Goal: Communication & Community: Answer question/provide support

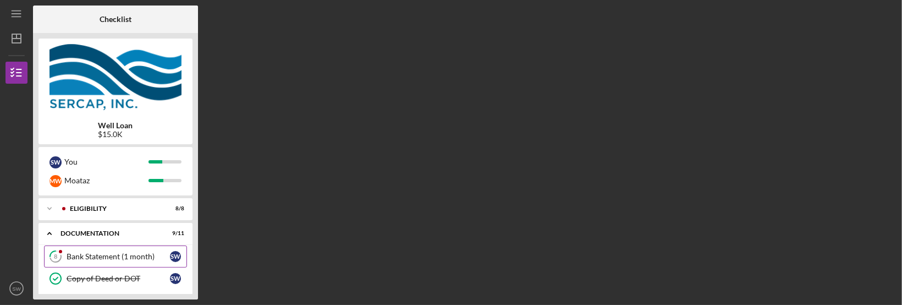
click at [107, 259] on div "Bank Statement (1 month)" at bounding box center [118, 256] width 103 height 9
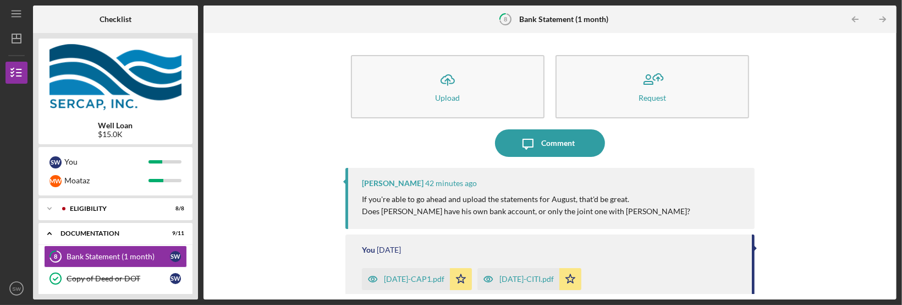
click at [513, 204] on p "If you're able to go ahead and upload the statements for August, that'd be grea…" at bounding box center [526, 199] width 328 height 12
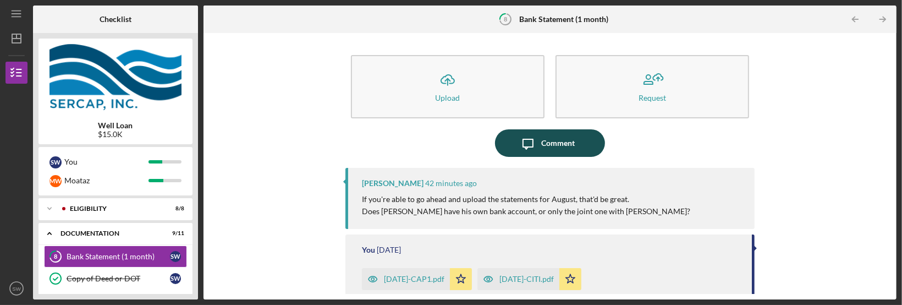
click at [563, 142] on div "Comment" at bounding box center [558, 142] width 34 height 27
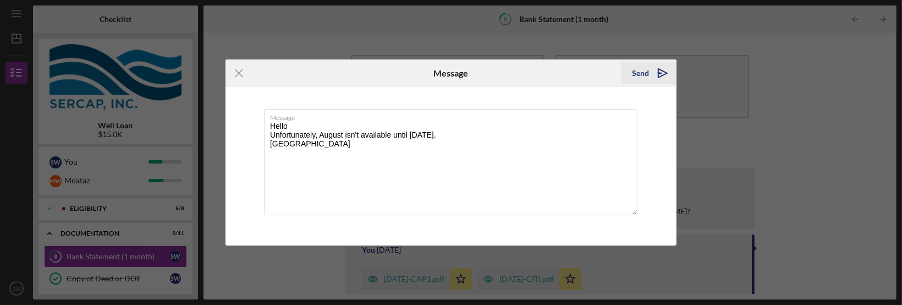
type textarea "Hello Unfortunately, August isn't available until [DATE]. [GEOGRAPHIC_DATA]"
click at [655, 71] on icon "Icon/icon-invite-send" at bounding box center [662, 72] width 27 height 27
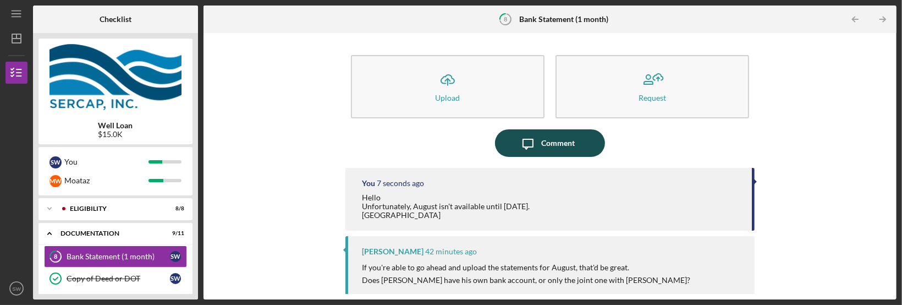
click at [545, 135] on div "Comment" at bounding box center [558, 142] width 34 height 27
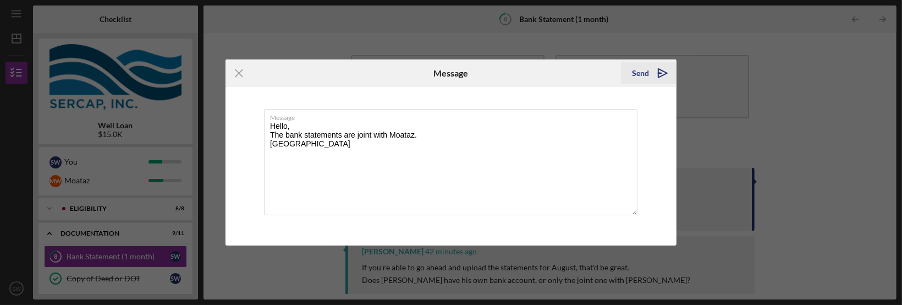
type textarea "Hello, The bank statements are joint with Moataz. [GEOGRAPHIC_DATA]"
click at [636, 71] on div "Send" at bounding box center [640, 73] width 17 height 22
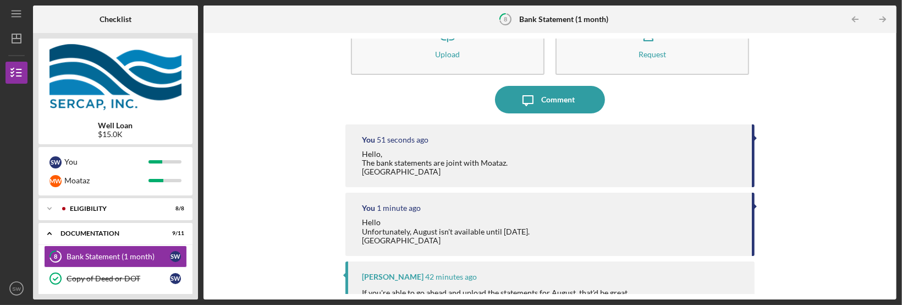
drag, startPoint x: 199, startPoint y: 255, endPoint x: 198, endPoint y: 269, distance: 14.9
click at [198, 269] on div "Checklist Well Loan $15.0K S W You M W Moataz Icon/Expander Eligibility 8 / 8 I…" at bounding box center [464, 152] width 863 height 294
drag, startPoint x: 200, startPoint y: 257, endPoint x: 195, endPoint y: 276, distance: 20.0
click at [195, 276] on div "Checklist Well Loan $15.0K S W You M W Moataz Icon/Expander Eligibility 8 / 8 I…" at bounding box center [464, 152] width 863 height 294
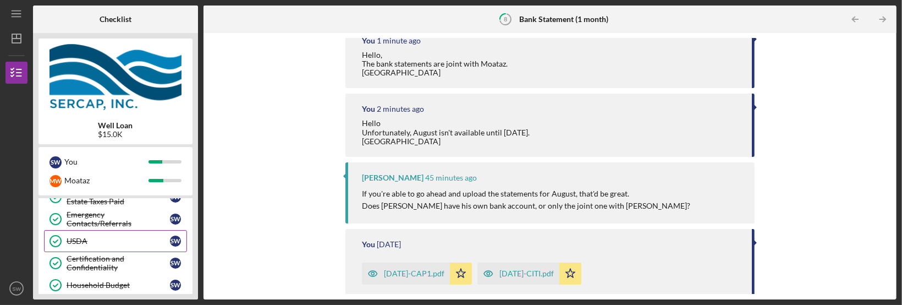
scroll to position [156, 0]
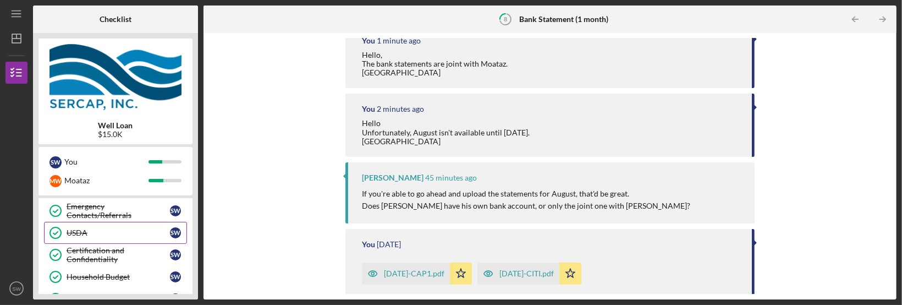
click at [138, 277] on div "Household Budget" at bounding box center [118, 276] width 103 height 9
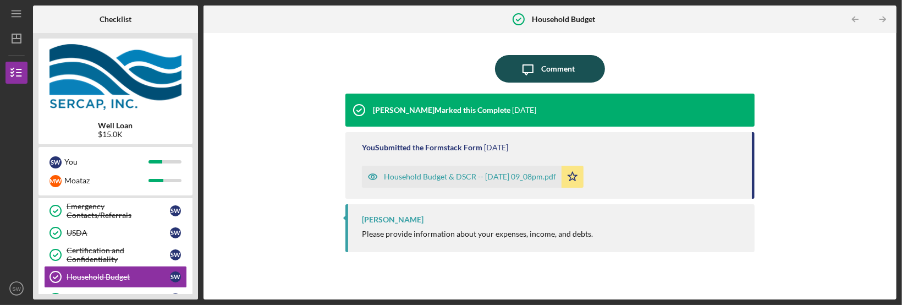
click at [572, 71] on div "Comment" at bounding box center [558, 68] width 34 height 27
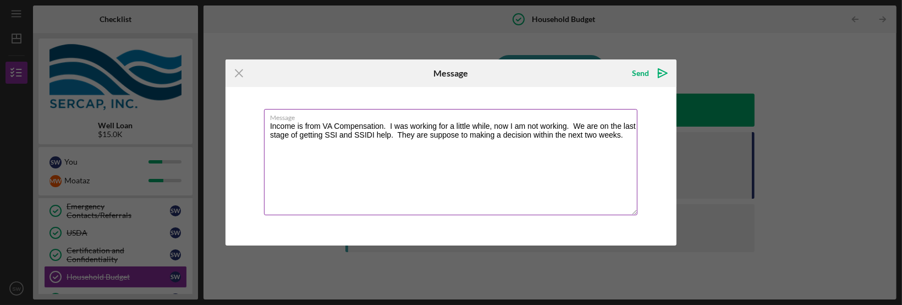
click at [288, 123] on textarea "Income is from VA Compensation. I was working for a little while, now I am not …" at bounding box center [450, 162] width 373 height 106
click at [631, 142] on textarea "Income is from VA Compensation. I was working for a little while, now I am not …" at bounding box center [450, 162] width 373 height 106
click at [631, 136] on textarea "Income is from VA Compensation. I was working for a little while, now I am not …" at bounding box center [450, 162] width 373 height 106
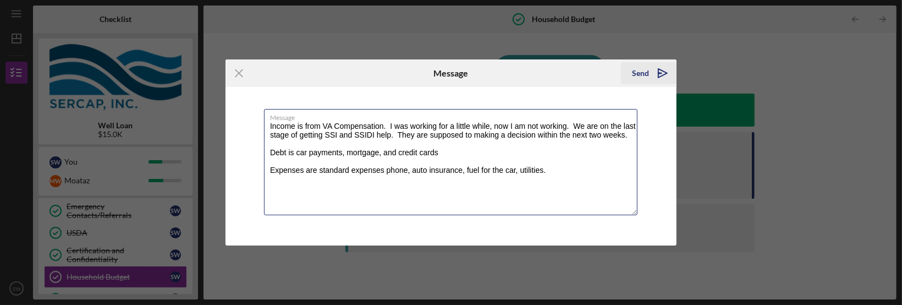
type textarea "Income is from VA Compensation. I was working for a little while, now I am not …"
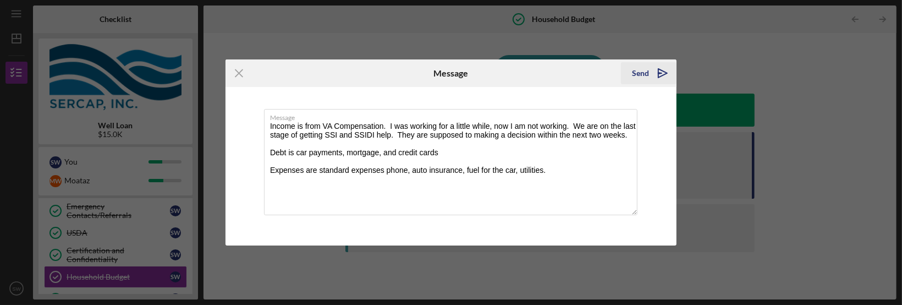
click at [661, 75] on icon "Icon/icon-invite-send" at bounding box center [662, 72] width 27 height 27
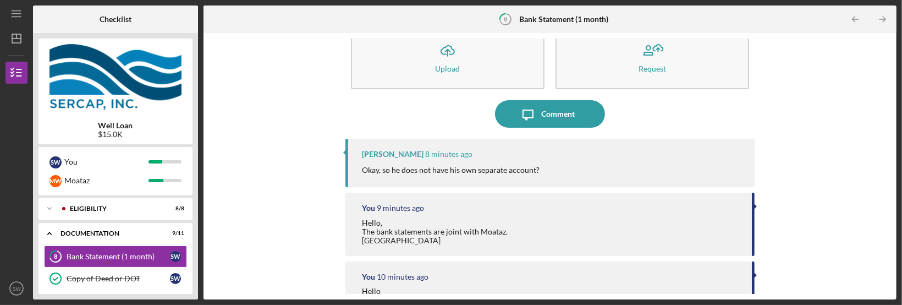
scroll to position [20, 0]
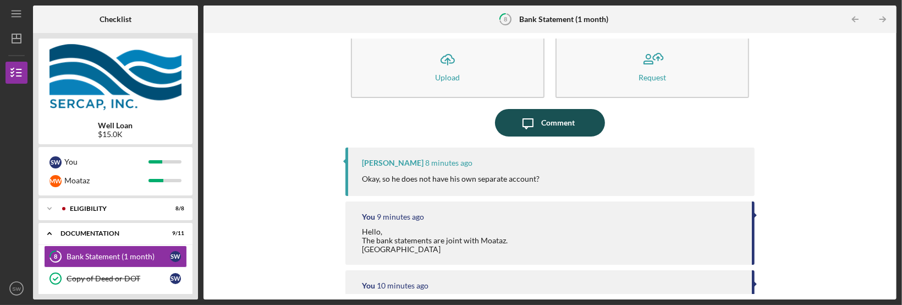
click at [568, 118] on div "Comment" at bounding box center [558, 122] width 34 height 27
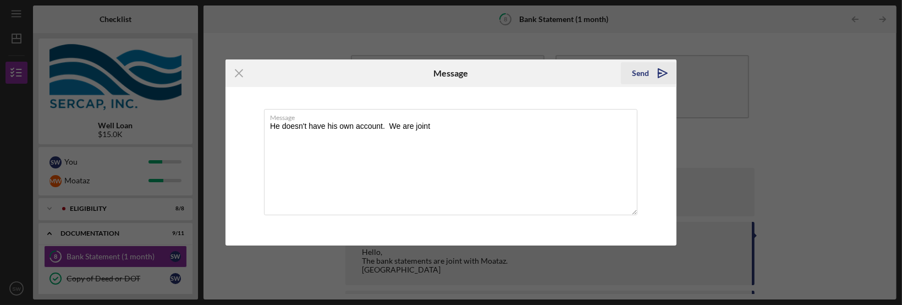
type textarea "He doesn't have his own account. We are joint"
click at [661, 74] on icon "Icon/icon-invite-send" at bounding box center [662, 72] width 27 height 27
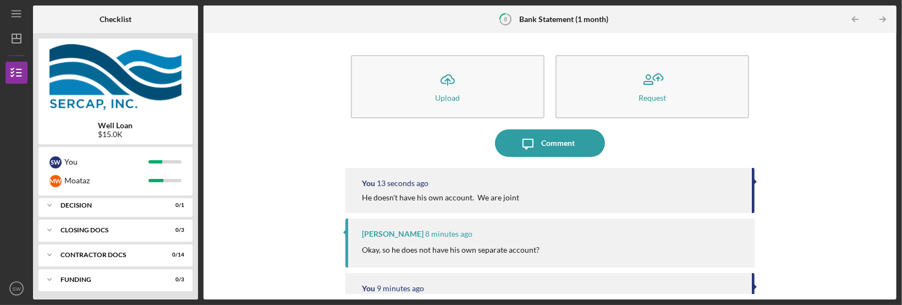
scroll to position [327, 0]
click at [16, 15] on icon "Icon/Menu" at bounding box center [16, 14] width 25 height 25
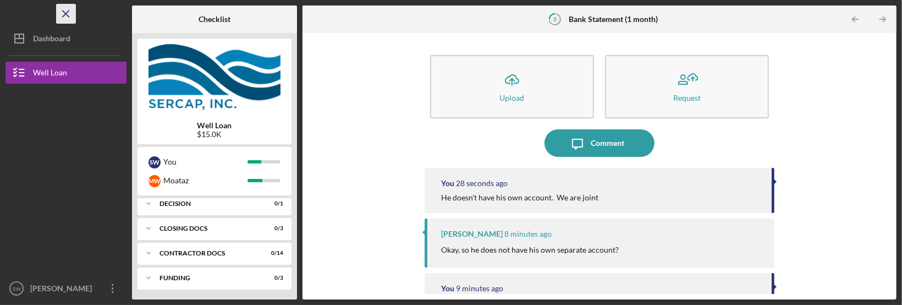
click at [70, 13] on icon "Icon/Menu Close" at bounding box center [66, 14] width 25 height 25
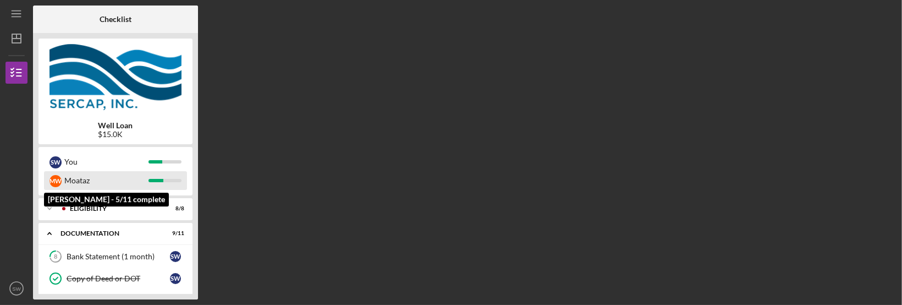
click at [98, 175] on div "Moataz" at bounding box center [106, 180] width 84 height 19
click at [156, 181] on div at bounding box center [155, 180] width 15 height 3
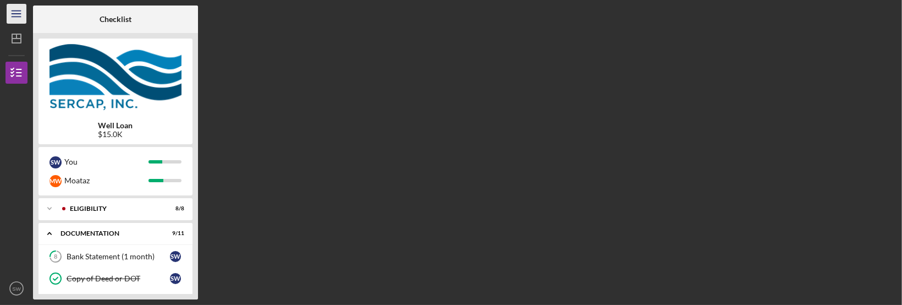
click at [15, 19] on icon "Icon/Menu" at bounding box center [16, 14] width 25 height 25
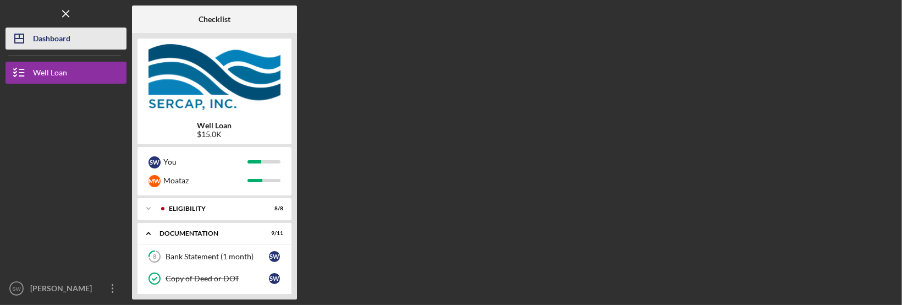
click at [65, 46] on div "Dashboard" at bounding box center [51, 39] width 37 height 25
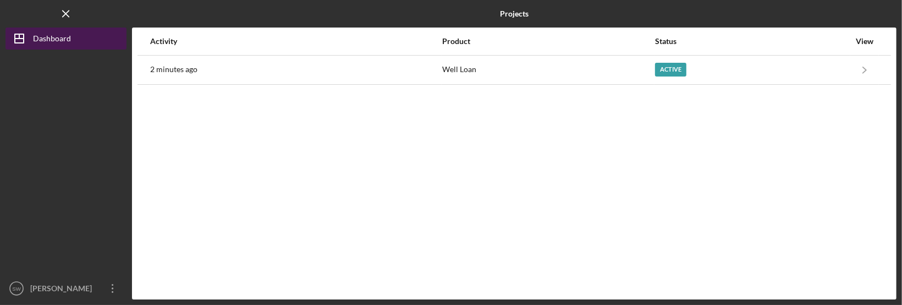
click at [56, 40] on div "Dashboard" at bounding box center [52, 39] width 38 height 25
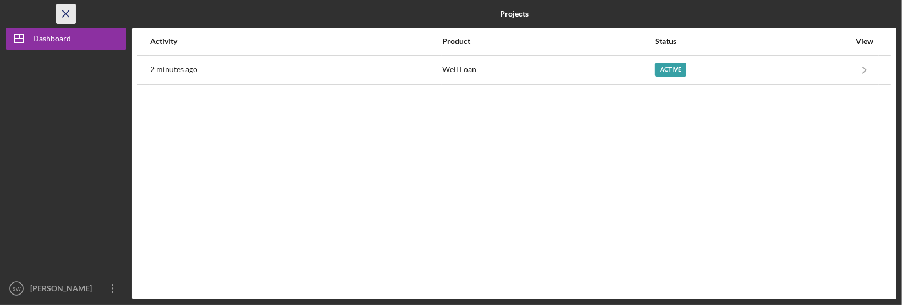
click at [70, 17] on icon "Icon/Menu Close" at bounding box center [66, 14] width 25 height 25
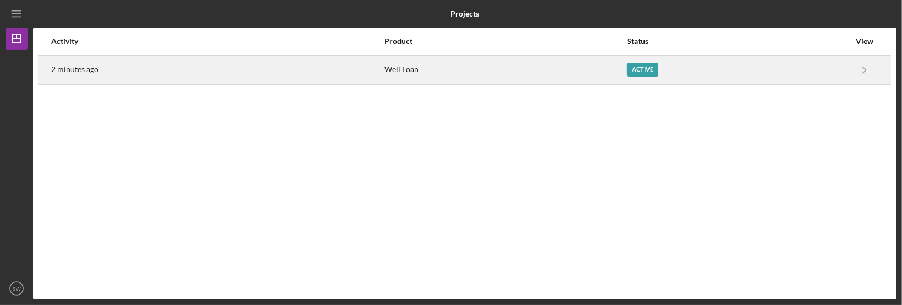
click at [92, 69] on time "2 minutes ago" at bounding box center [74, 69] width 47 height 9
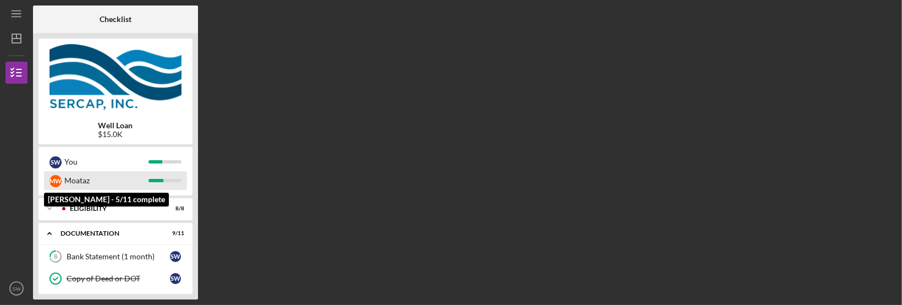
click at [75, 177] on div "Moataz" at bounding box center [106, 180] width 84 height 19
click at [161, 180] on div at bounding box center [155, 180] width 15 height 3
